Goal: Task Accomplishment & Management: Use online tool/utility

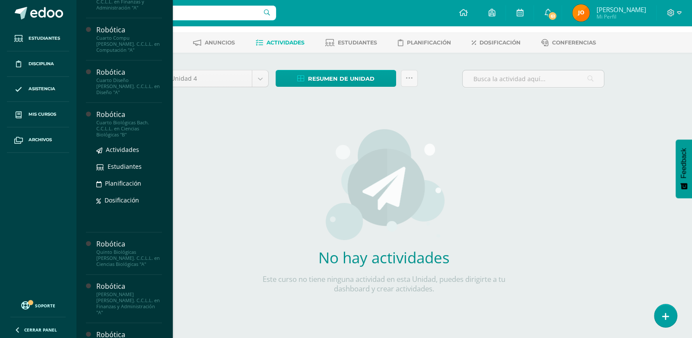
scroll to position [781, 0]
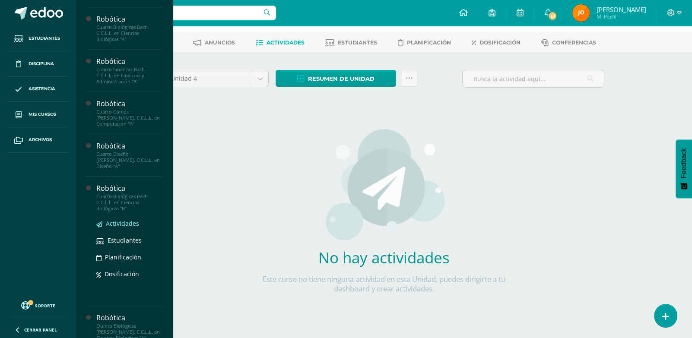
click at [125, 225] on span "Actividades" at bounding box center [122, 224] width 33 height 8
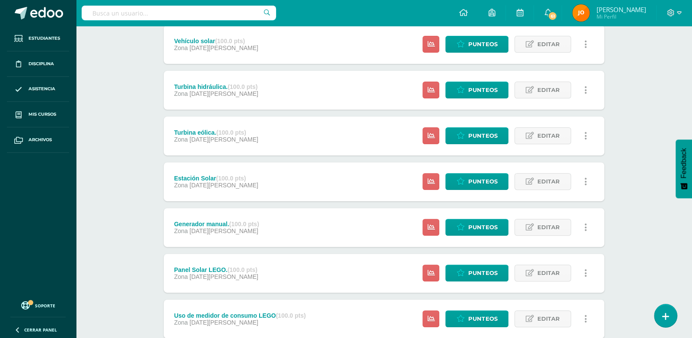
scroll to position [268, 0]
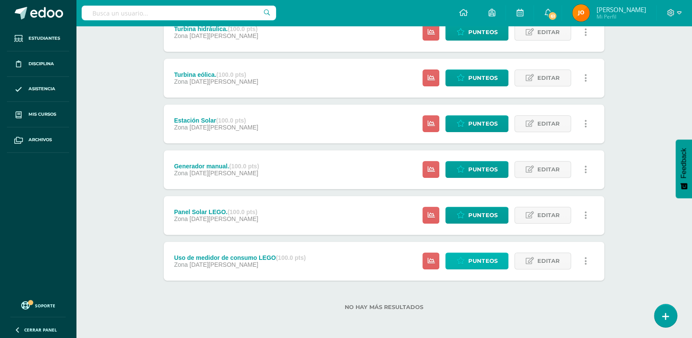
click at [463, 261] on icon at bounding box center [461, 261] width 8 height 7
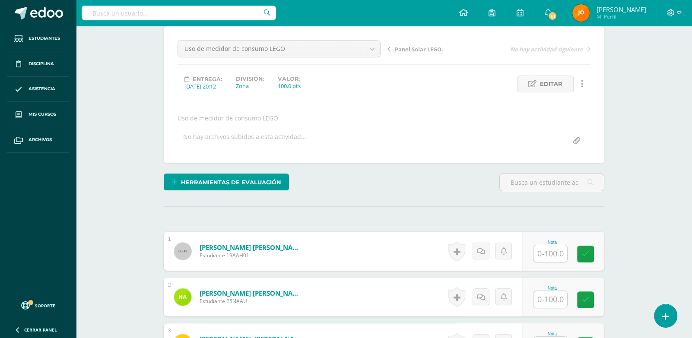
scroll to position [181, 0]
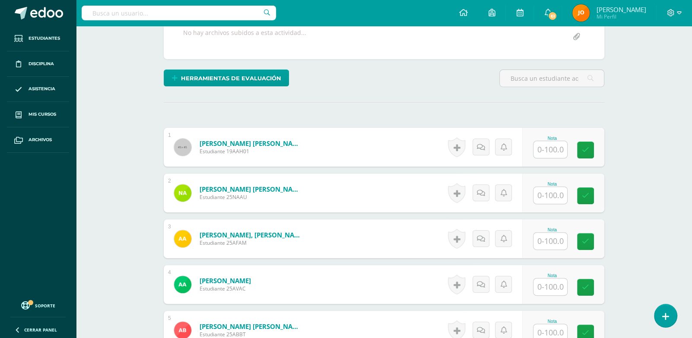
click at [552, 147] on input "text" at bounding box center [551, 149] width 34 height 17
paste input "100"
type input "100"
paste input "100"
type input "100"
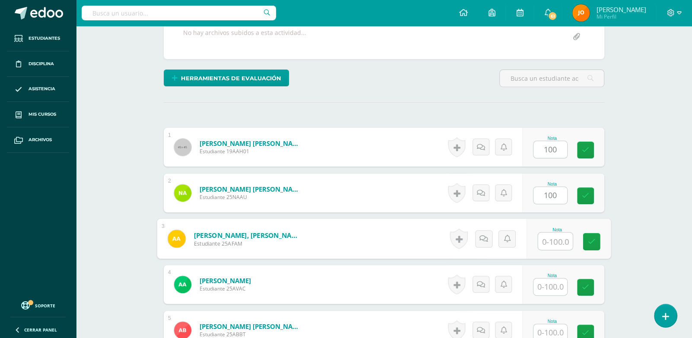
paste input "100"
type input "100"
paste input "100"
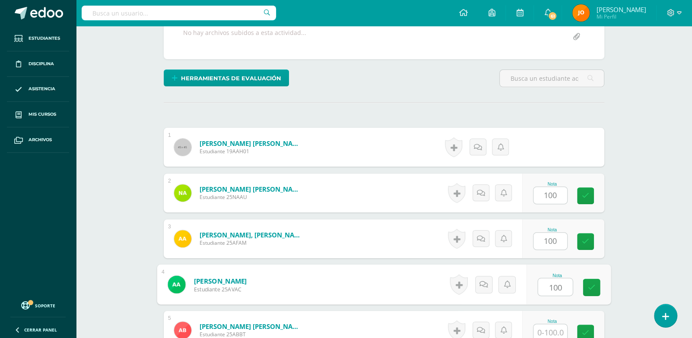
type input "100"
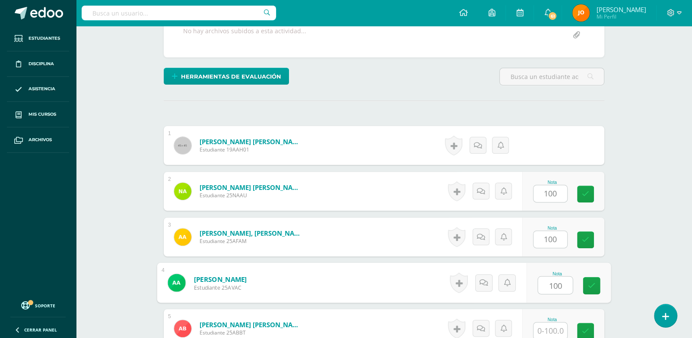
paste input "100"
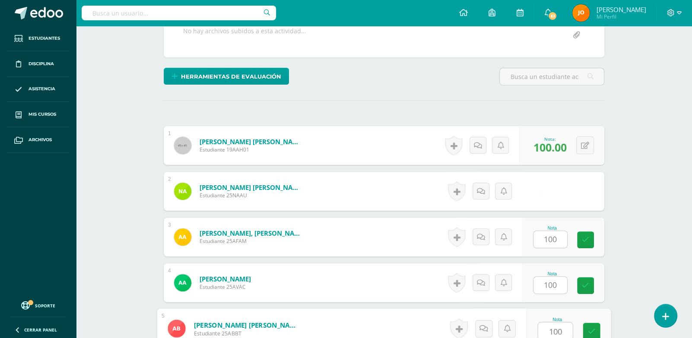
type input "100"
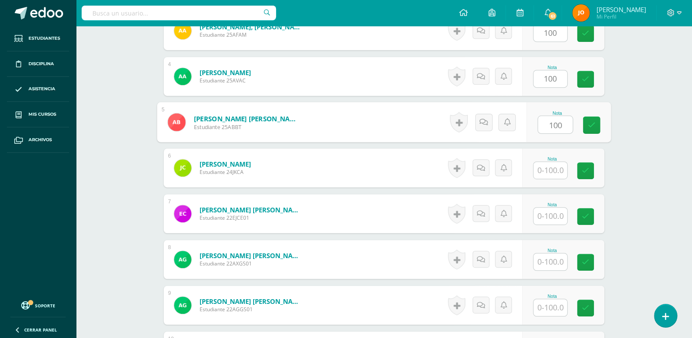
paste input "100"
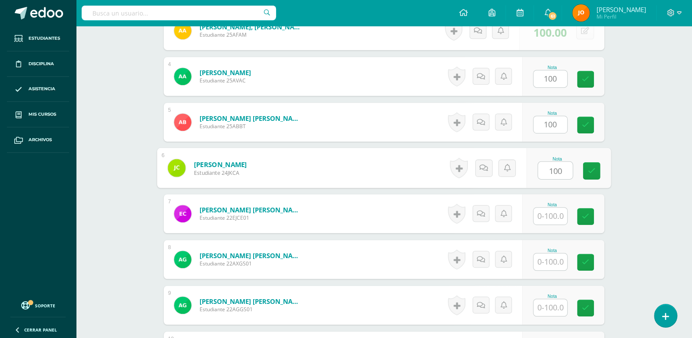
type input "100"
paste input "100"
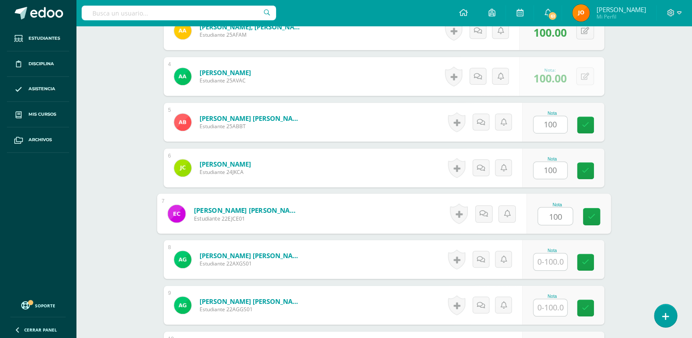
type input "100"
paste input "100"
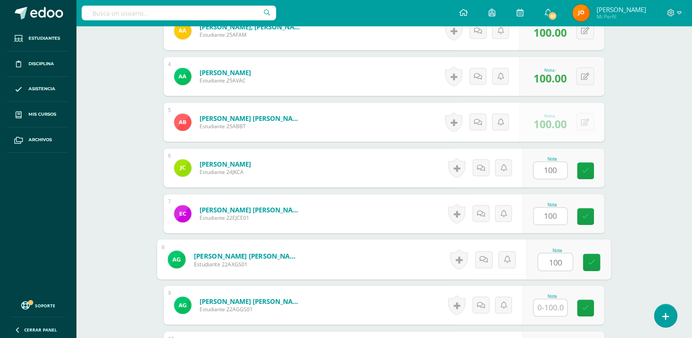
type input "100"
paste input "100"
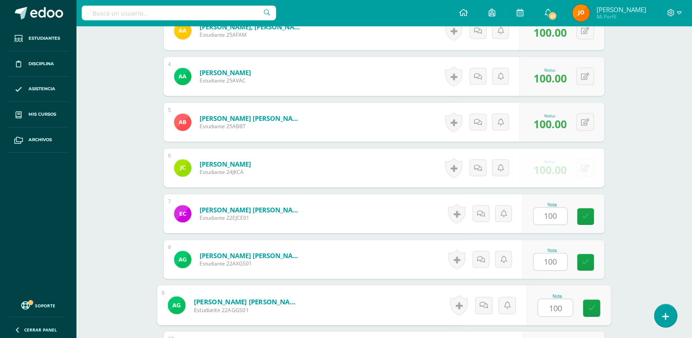
type input "100"
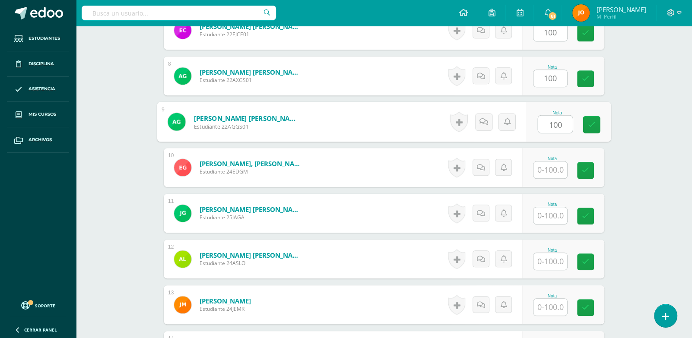
paste input "100"
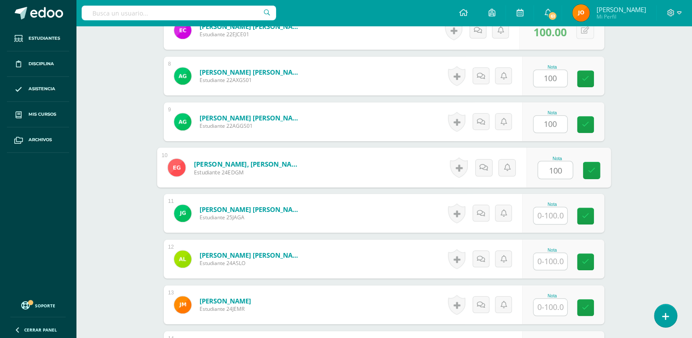
type input "100"
paste input "100"
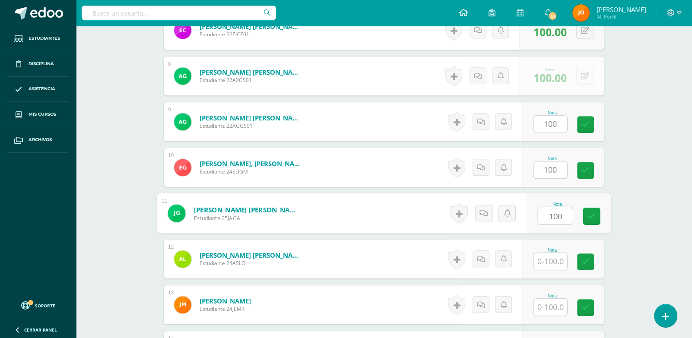
type input "100"
paste input "100"
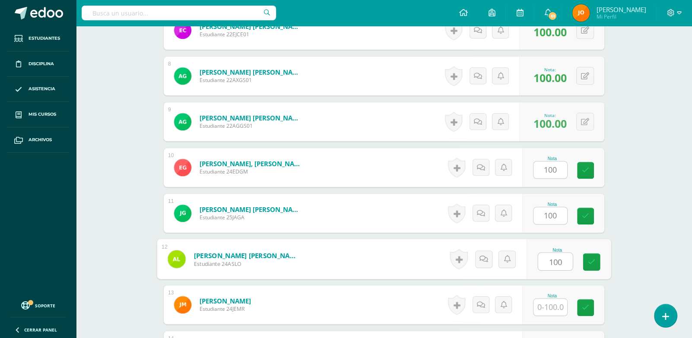
type input "100"
paste input "100"
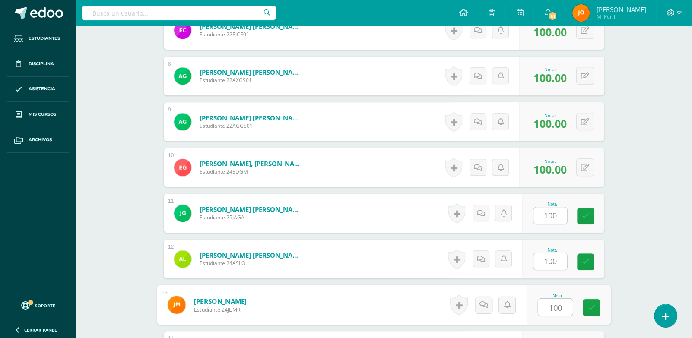
type input "100"
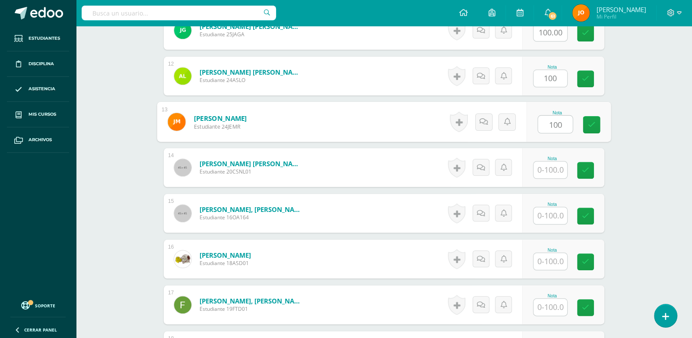
paste input "100"
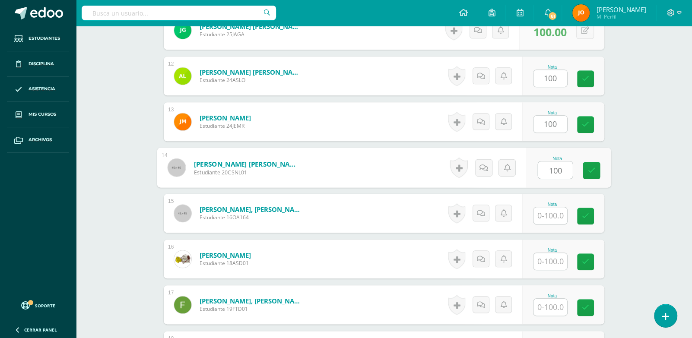
type input "100"
paste input "100"
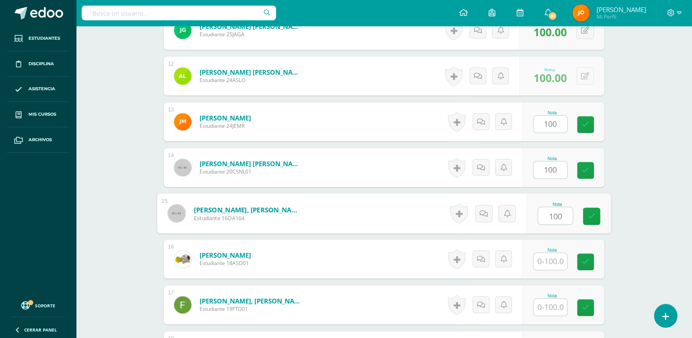
type input "100"
paste input "100"
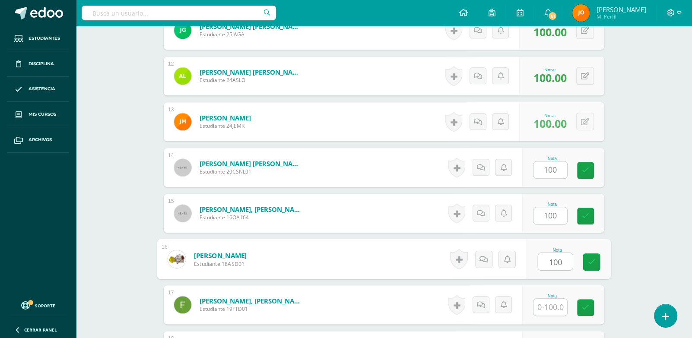
type input "100"
paste input "100"
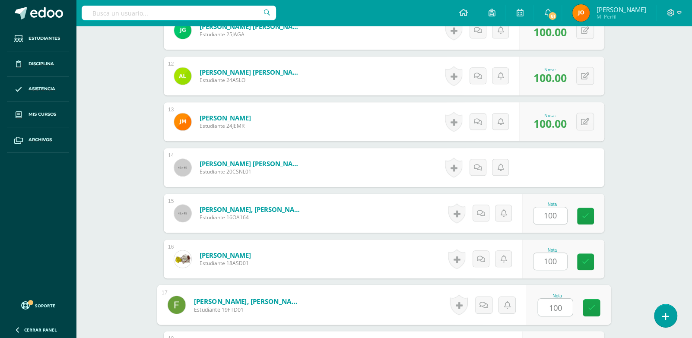
type input "100"
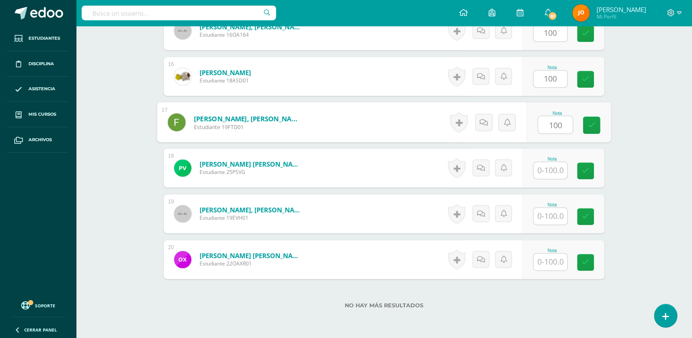
paste input "100"
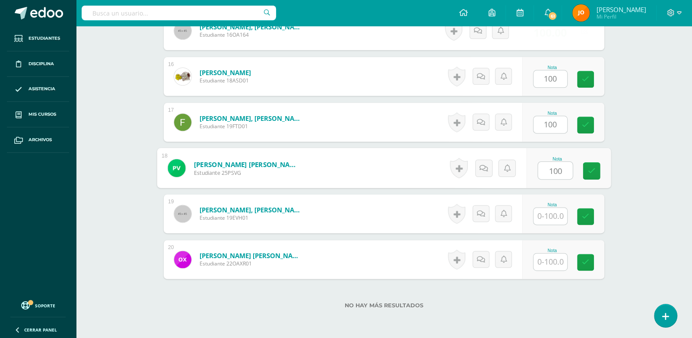
type input "100"
paste input "100"
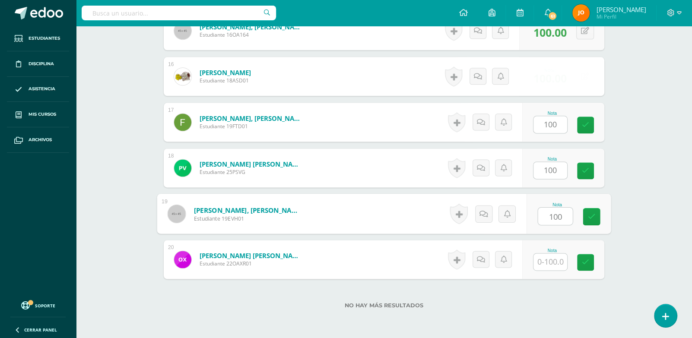
type input "100"
paste input "100"
type input "100"
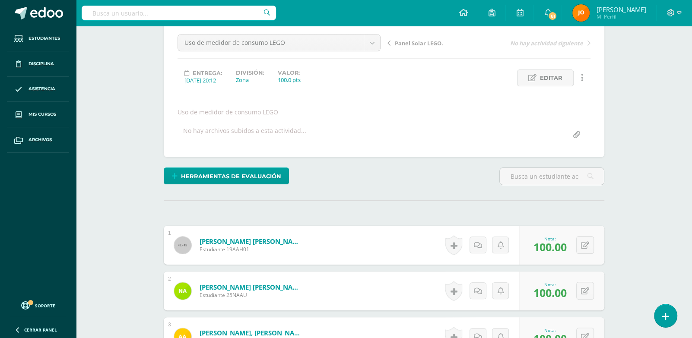
scroll to position [0, 0]
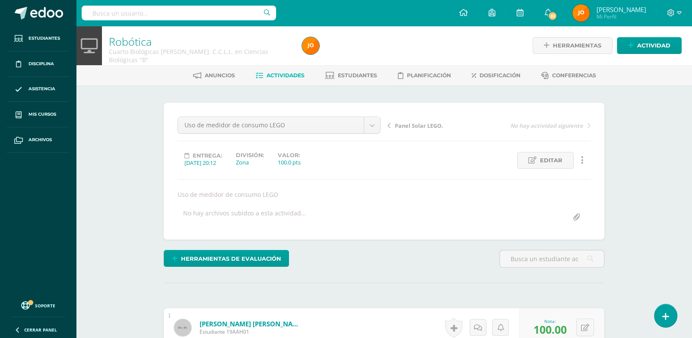
click at [276, 84] on div "Anuncios Actividades Estudiantes Planificación Dosificación Conferencias" at bounding box center [394, 75] width 637 height 20
click at [280, 79] on link "Actividades" at bounding box center [280, 76] width 49 height 14
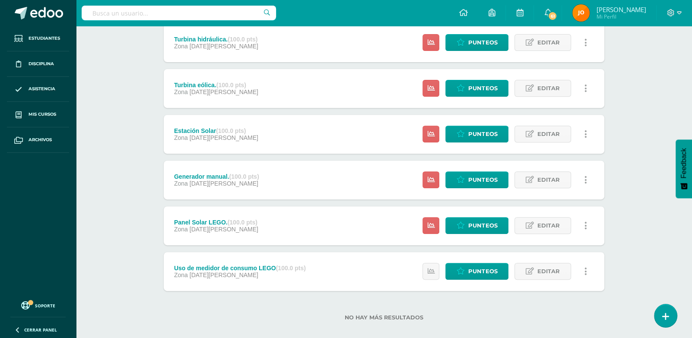
scroll to position [268, 0]
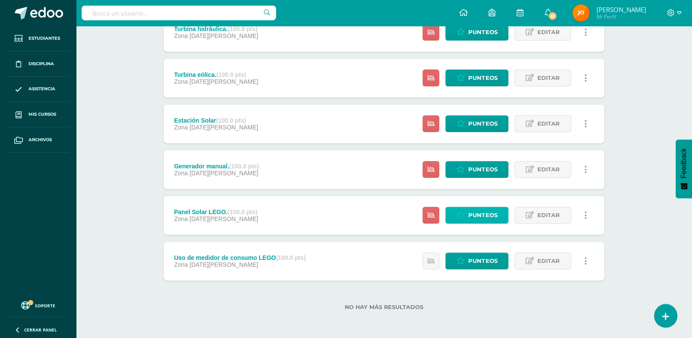
click at [485, 212] on span "Punteos" at bounding box center [483, 215] width 29 height 16
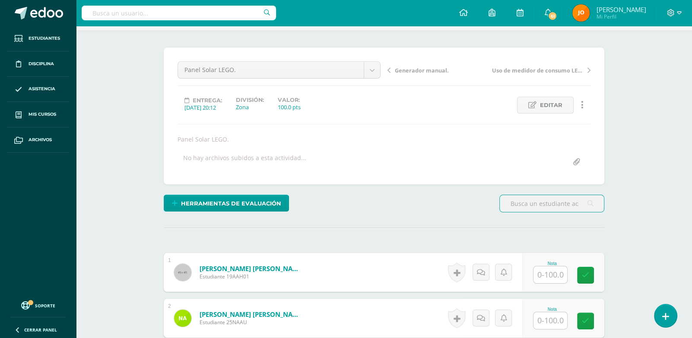
scroll to position [105, 0]
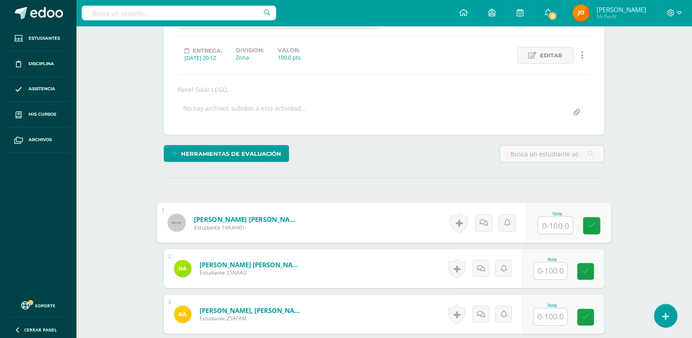
click at [564, 231] on input "text" at bounding box center [556, 225] width 35 height 17
type input "98"
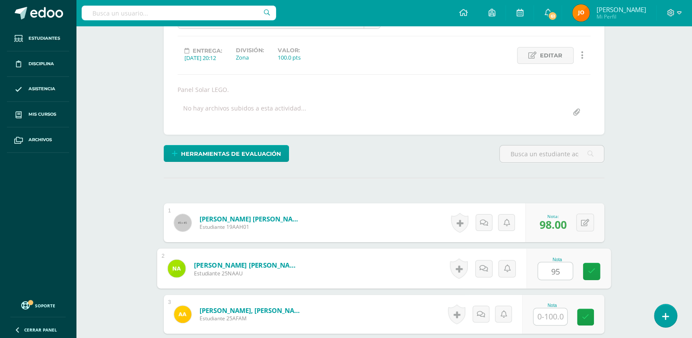
type input "95"
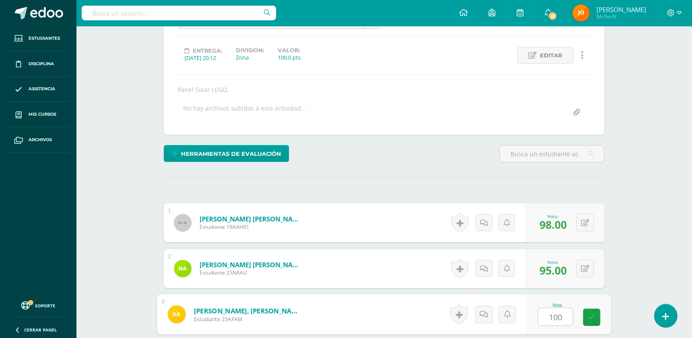
type input "100"
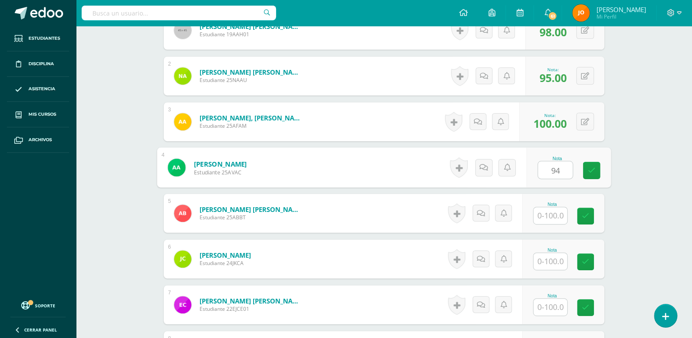
type input "94"
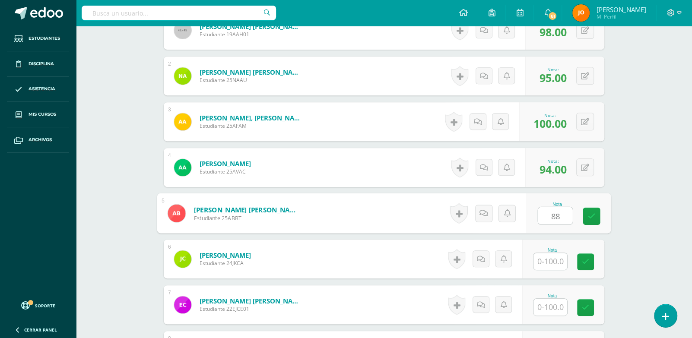
type input "88"
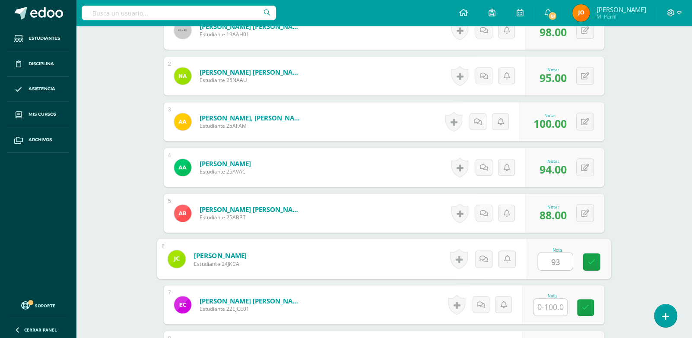
type input "93"
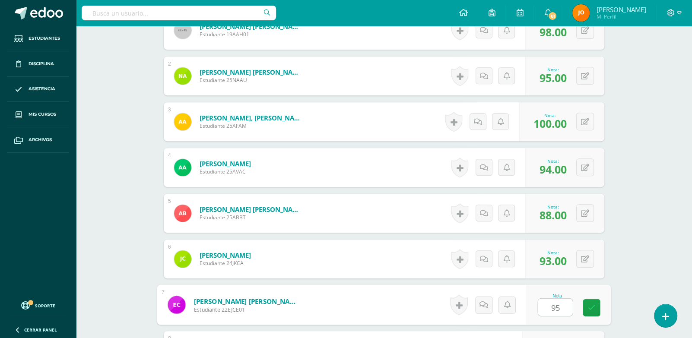
type input "95"
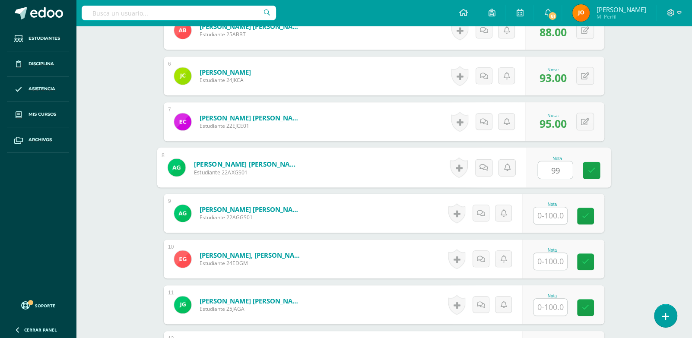
type input "99"
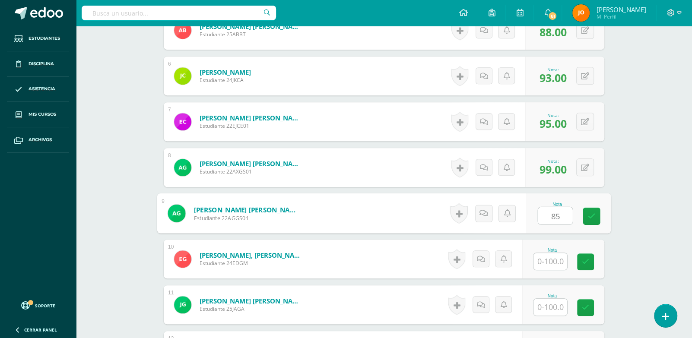
type input "85"
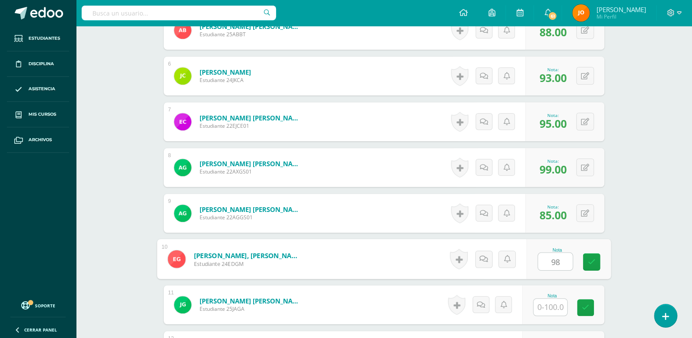
type input "98"
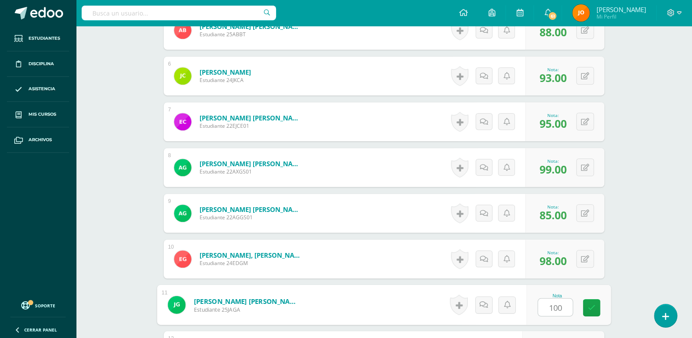
type input "100"
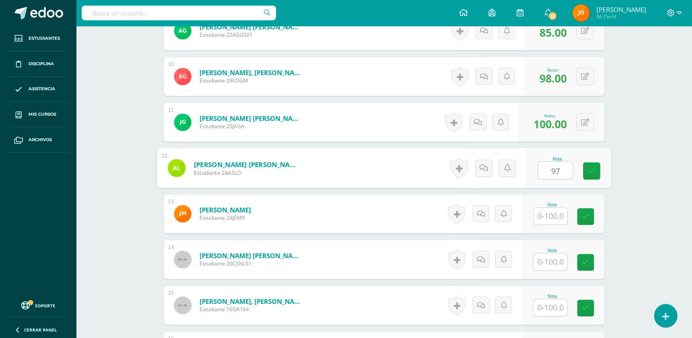
type input "97"
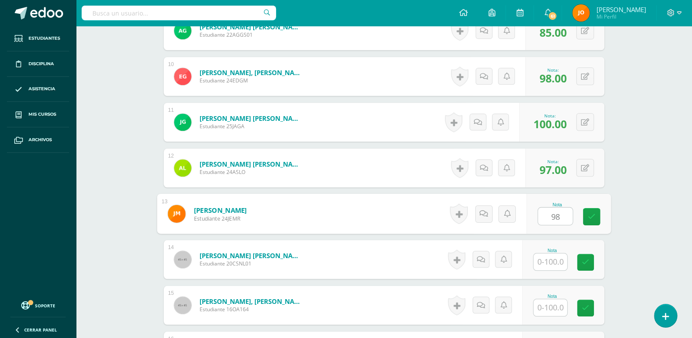
type input "98"
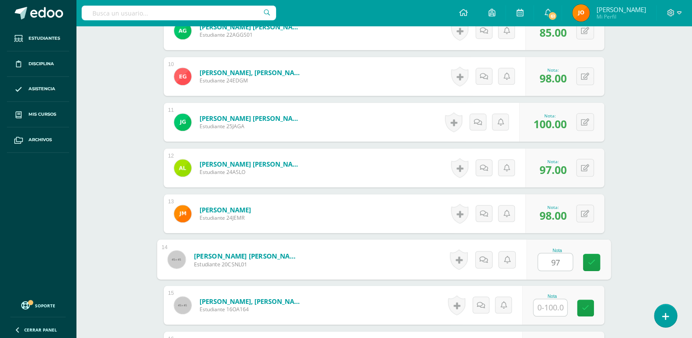
type input "97"
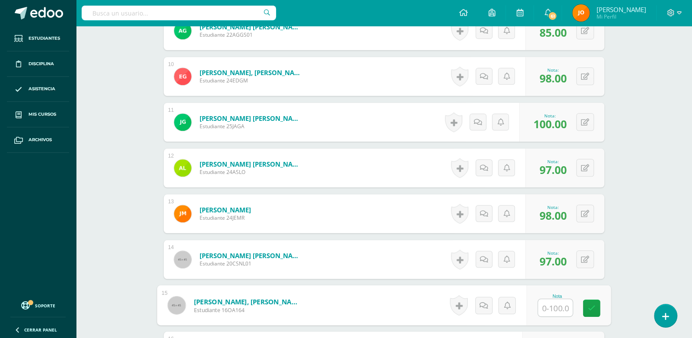
paste input "100"
type input "100"
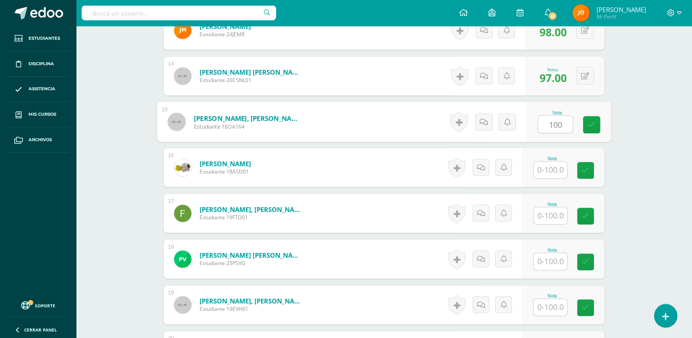
paste input "100"
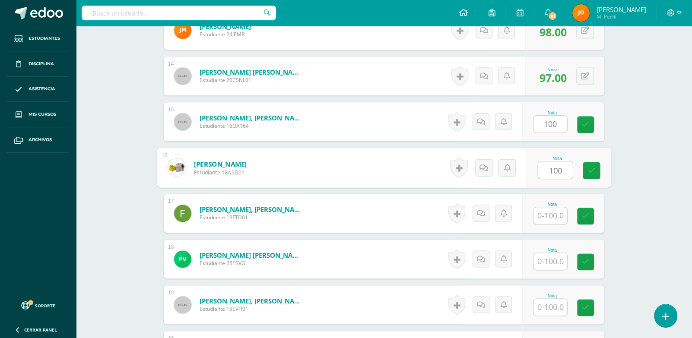
type input "100"
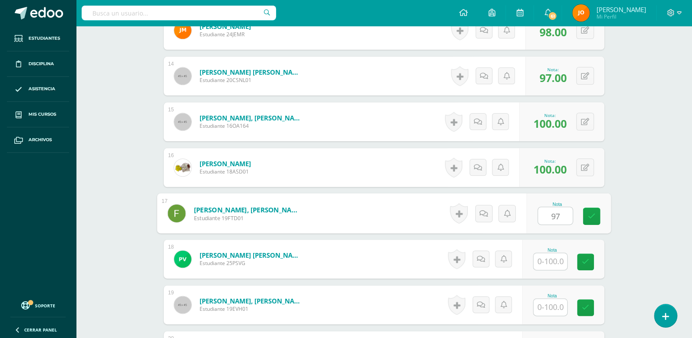
type input "97"
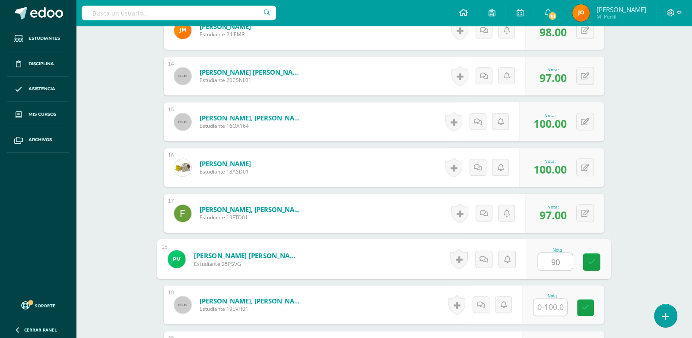
type input "90"
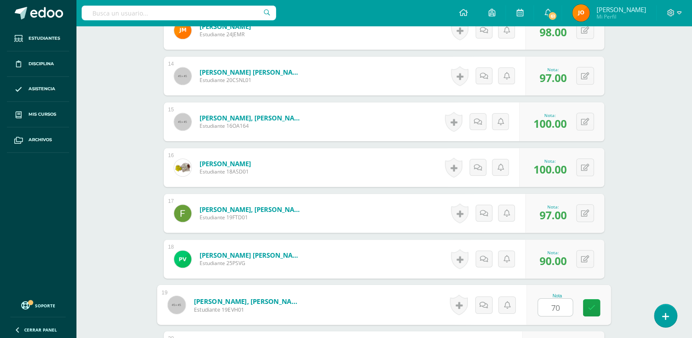
type input "7"
type input "80"
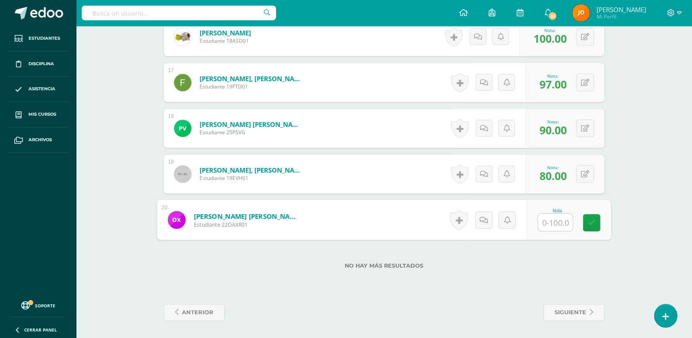
type input "0"
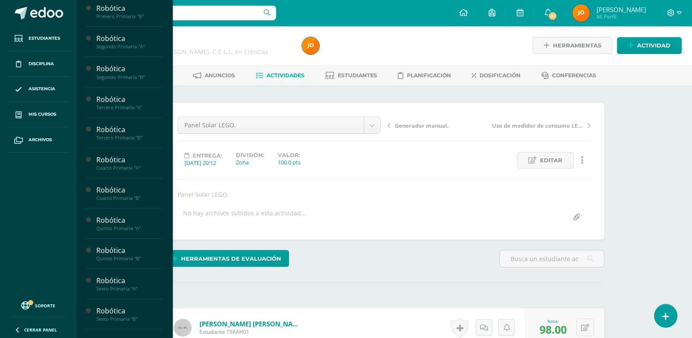
scroll to position [271, 0]
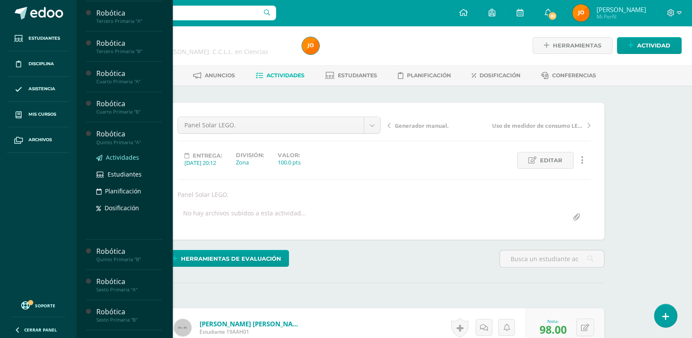
click at [120, 162] on span "Actividades" at bounding box center [122, 157] width 33 height 8
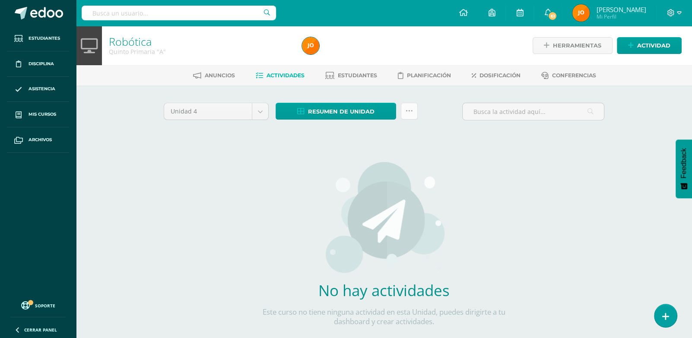
click at [406, 110] on icon at bounding box center [409, 111] width 7 height 7
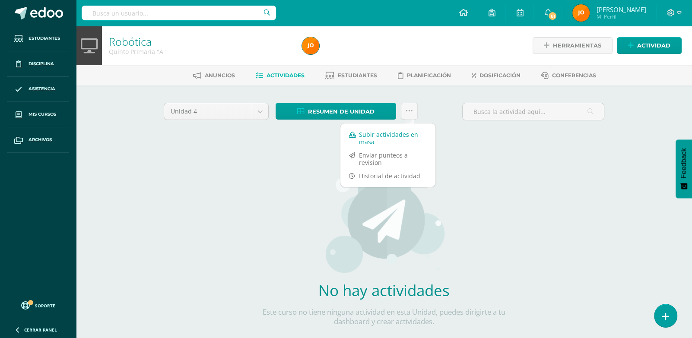
click at [364, 134] on link "Subir actividades en masa" at bounding box center [388, 138] width 95 height 21
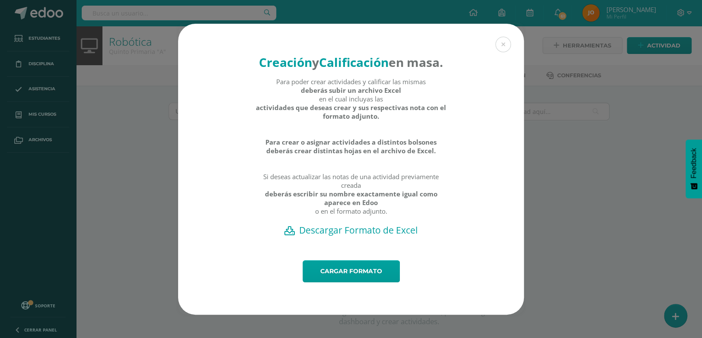
click at [349, 236] on h2 "Descargar Formato de Excel" at bounding box center [351, 230] width 316 height 12
click at [329, 273] on link "Cargar formato" at bounding box center [351, 272] width 97 height 22
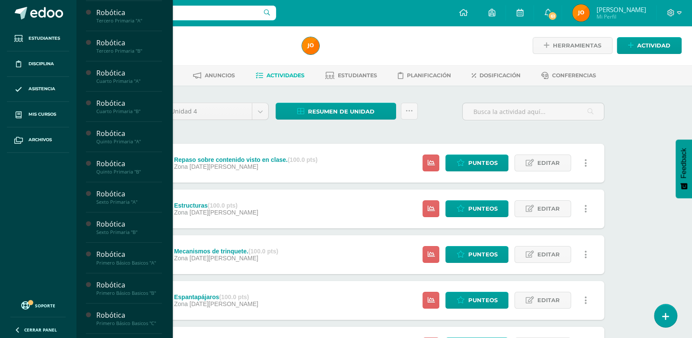
scroll to position [350, 0]
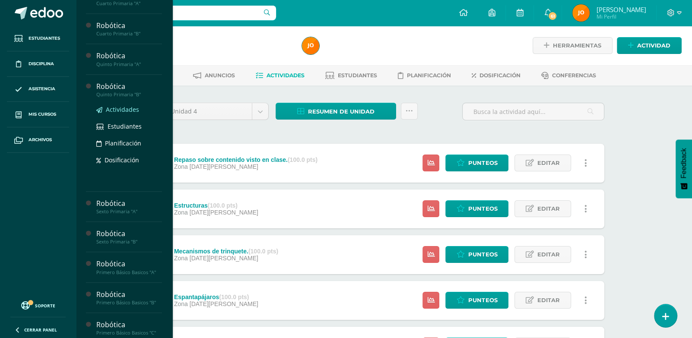
click at [120, 114] on span "Actividades" at bounding box center [122, 109] width 33 height 8
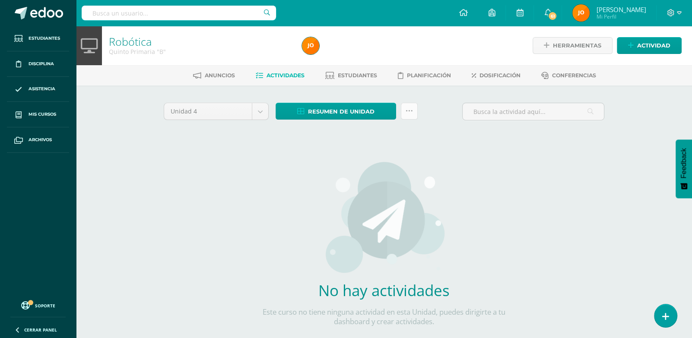
click at [410, 117] on link at bounding box center [409, 111] width 17 height 17
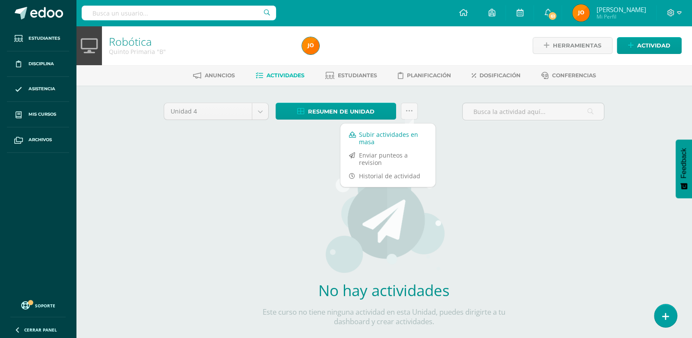
click at [392, 132] on link "Subir actividades en masa" at bounding box center [388, 138] width 95 height 21
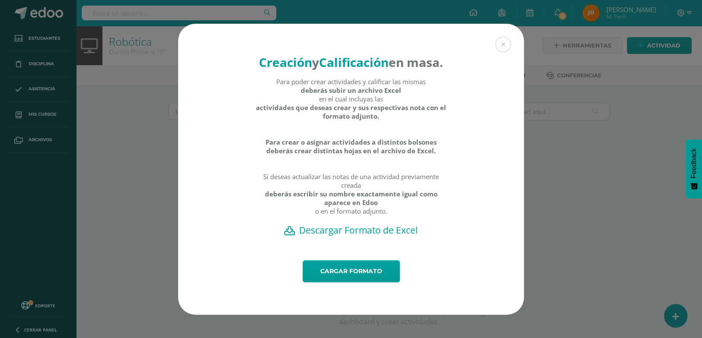
click at [317, 236] on h2 "Descargar Formato de Excel" at bounding box center [351, 230] width 316 height 12
click at [599, 92] on div "Creación y Calificación en masa. Para poder crear actividades y calificar las m…" at bounding box center [350, 169] width 695 height 291
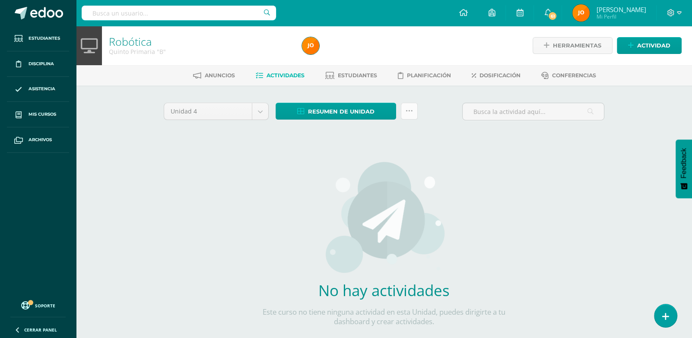
click at [418, 108] on link at bounding box center [409, 111] width 17 height 17
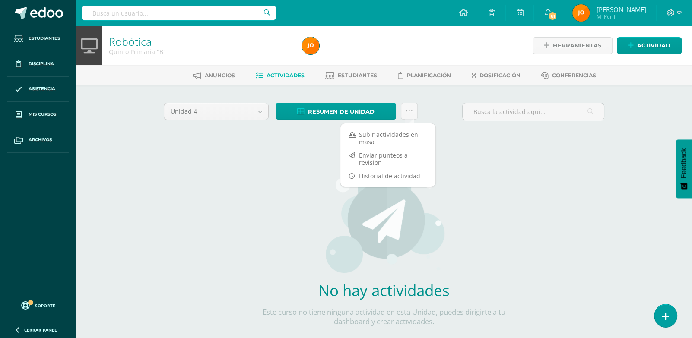
click at [395, 127] on div "Subir actividades en masa Enviar punteos a revision Historial de actividad" at bounding box center [388, 155] width 96 height 64
click at [386, 134] on link "Subir actividades en masa" at bounding box center [388, 138] width 95 height 21
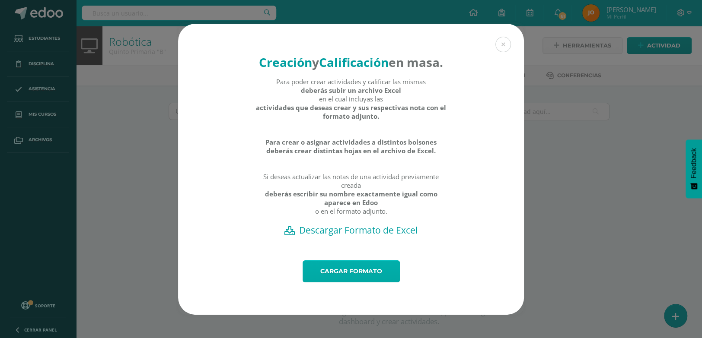
click at [367, 275] on link "Cargar formato" at bounding box center [351, 272] width 97 height 22
drag, startPoint x: 124, startPoint y: 9, endPoint x: 580, endPoint y: 116, distance: 468.0
click at [580, 116] on div "Creación y Calificación en masa. Para poder crear actividades y calificar las m…" at bounding box center [350, 169] width 695 height 291
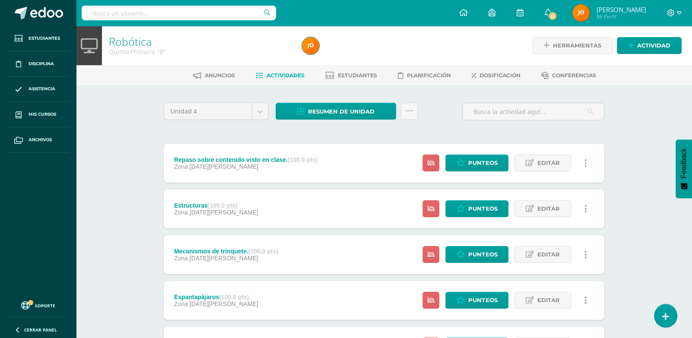
scroll to position [314, 0]
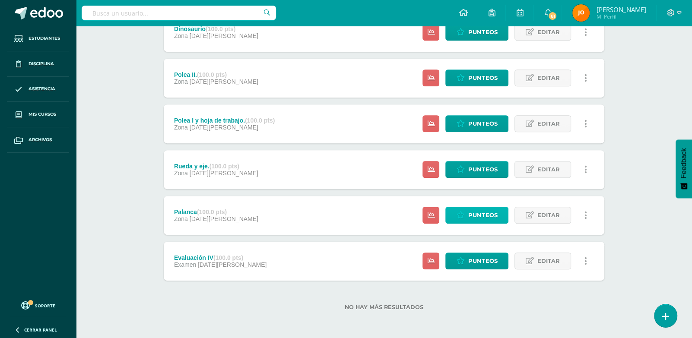
click at [460, 217] on icon at bounding box center [461, 215] width 8 height 7
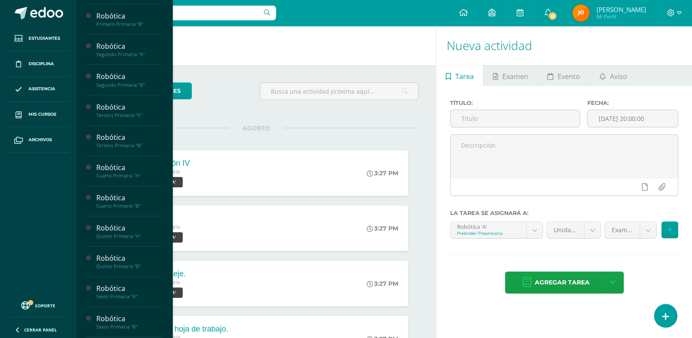
scroll to position [265, 0]
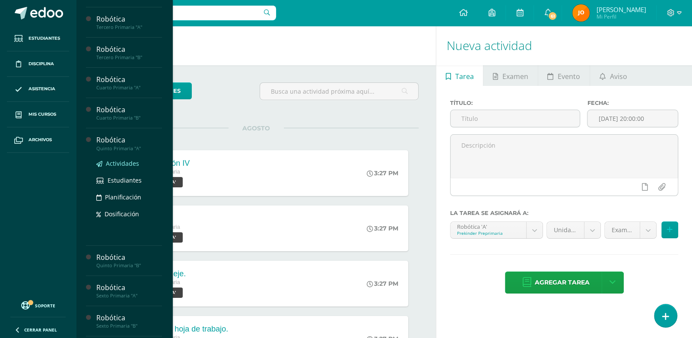
click at [120, 168] on span "Actividades" at bounding box center [122, 163] width 33 height 8
